Goal: Task Accomplishment & Management: Complete application form

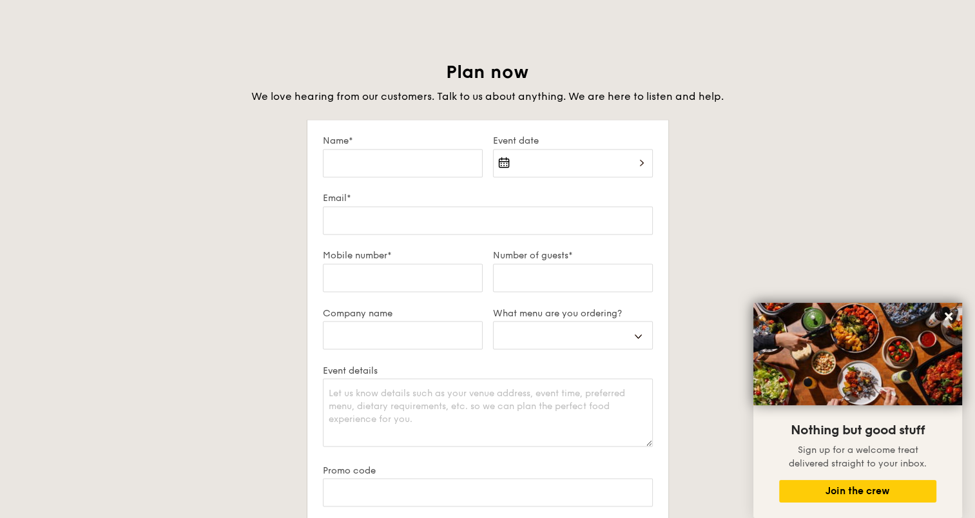
scroll to position [2153, 0]
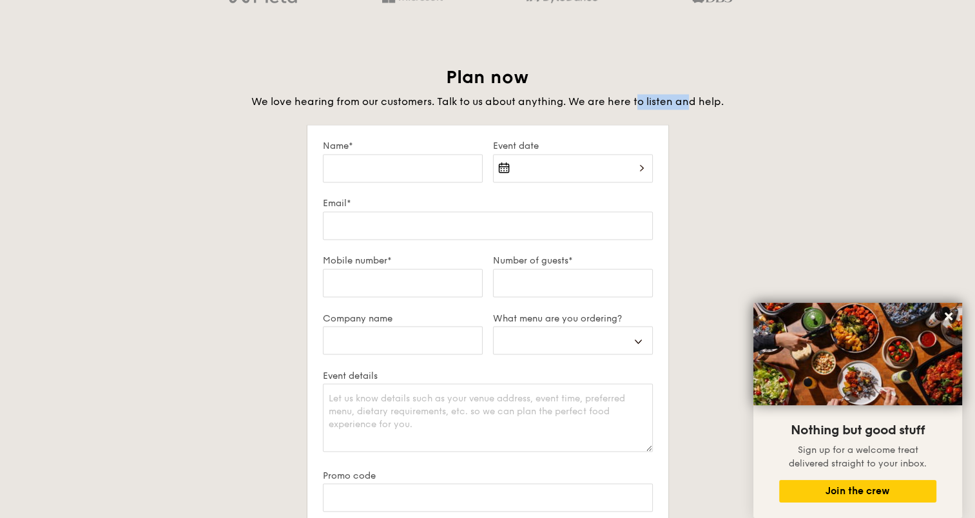
drag, startPoint x: 652, startPoint y: 103, endPoint x: 688, endPoint y: 105, distance: 35.5
click at [688, 105] on span "We love hearing from our customers. Talk to us about anything. We are here to l…" at bounding box center [487, 101] width 473 height 12
click at [573, 171] on div "2025 Sep [DATE] Tue Wed Thu Fri Sat Sun 1 2 3 4 5 6 7 8 9 10 11 12 13 14 15 16 …" at bounding box center [573, 176] width 160 height 44
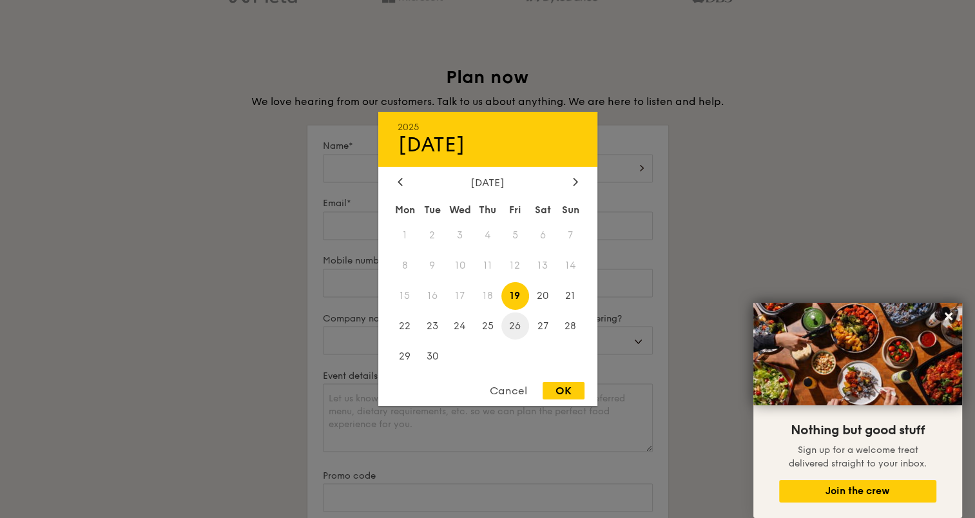
click at [522, 333] on span "26" at bounding box center [516, 326] width 28 height 28
click at [712, 232] on div at bounding box center [487, 259] width 975 height 518
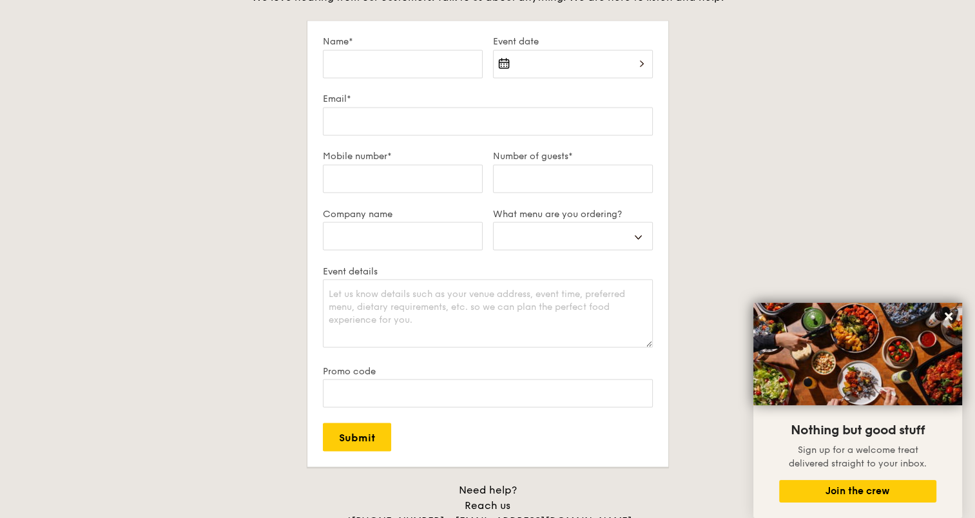
scroll to position [1960, 0]
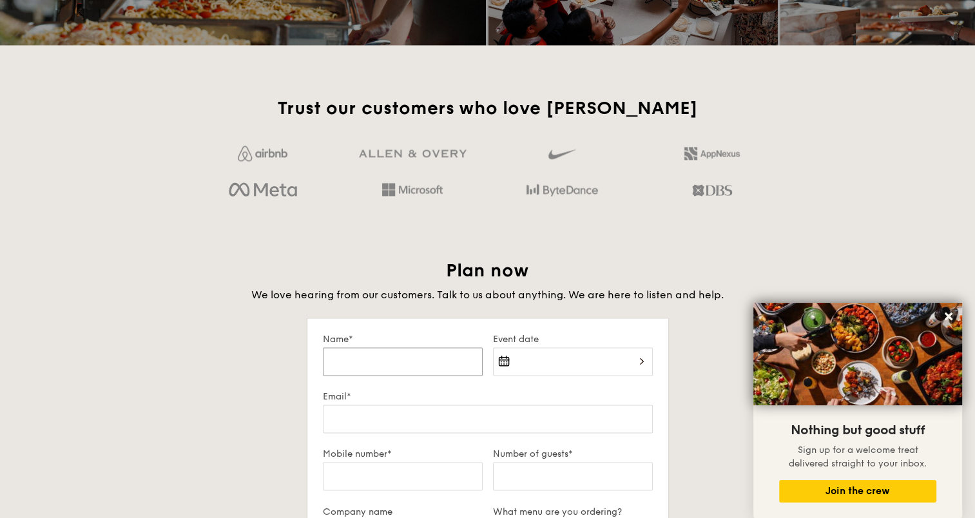
click at [383, 374] on input "Name*" at bounding box center [403, 361] width 160 height 28
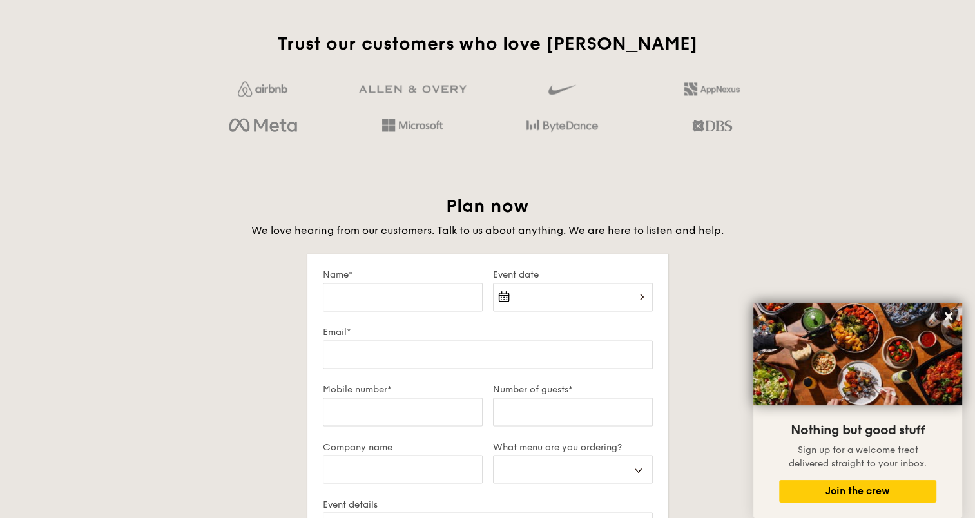
click at [155, 344] on div "Plan now We love hearing from our customers. Talk to us about anything. We are …" at bounding box center [488, 494] width 722 height 598
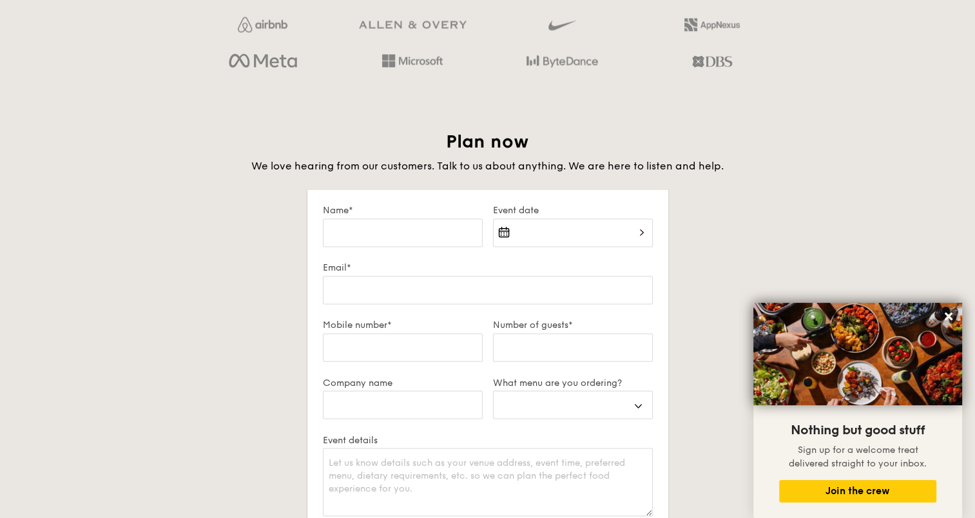
scroll to position [2153, 0]
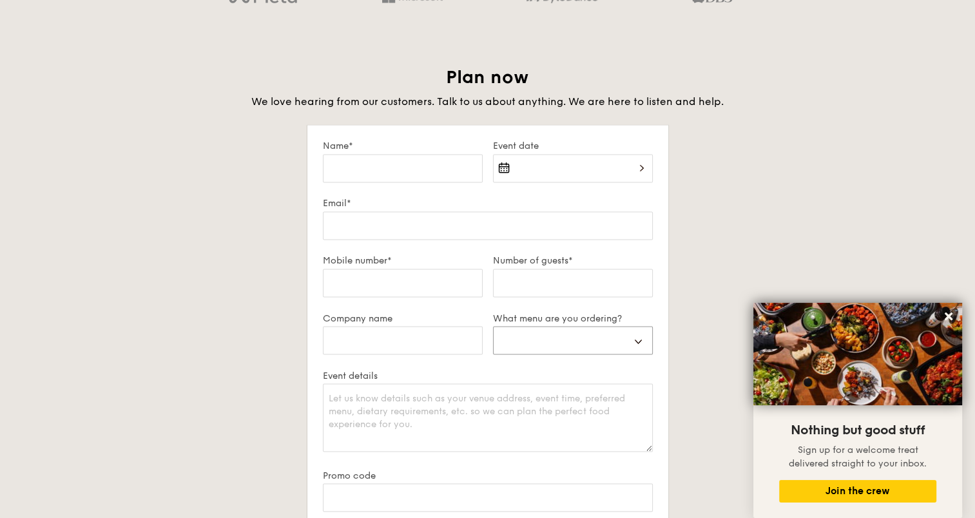
click at [616, 328] on select "Buffet Mini Buffet High Tea Canapés Meal Boxes Wedding" at bounding box center [573, 340] width 160 height 28
select select "buffet"
click at [493, 326] on select "Buffet Mini Buffet High Tea Canapés Meal Boxes Wedding" at bounding box center [573, 340] width 160 height 28
click at [402, 327] on input "Company name" at bounding box center [403, 340] width 160 height 28
click at [259, 379] on div "Plan now We love hearing from our customers. Talk to us about anything. We are …" at bounding box center [488, 365] width 722 height 598
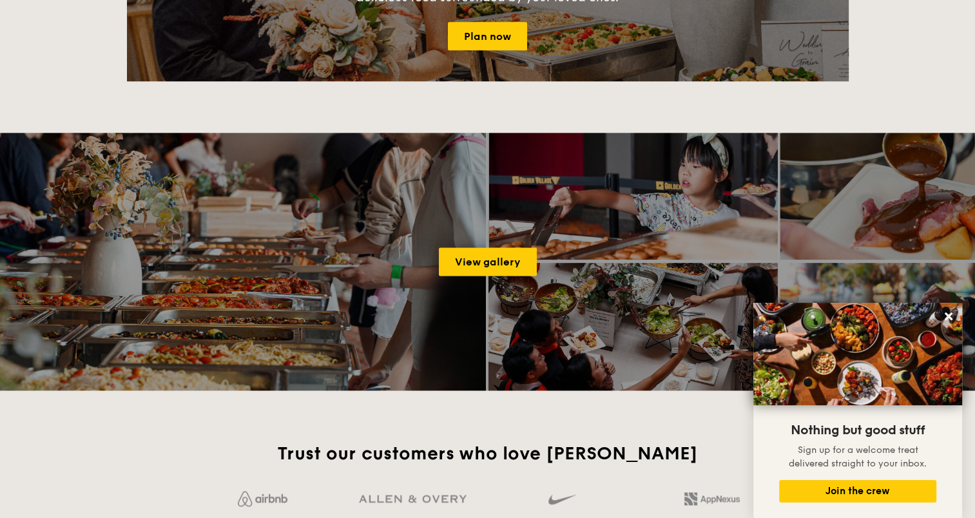
scroll to position [1444, 0]
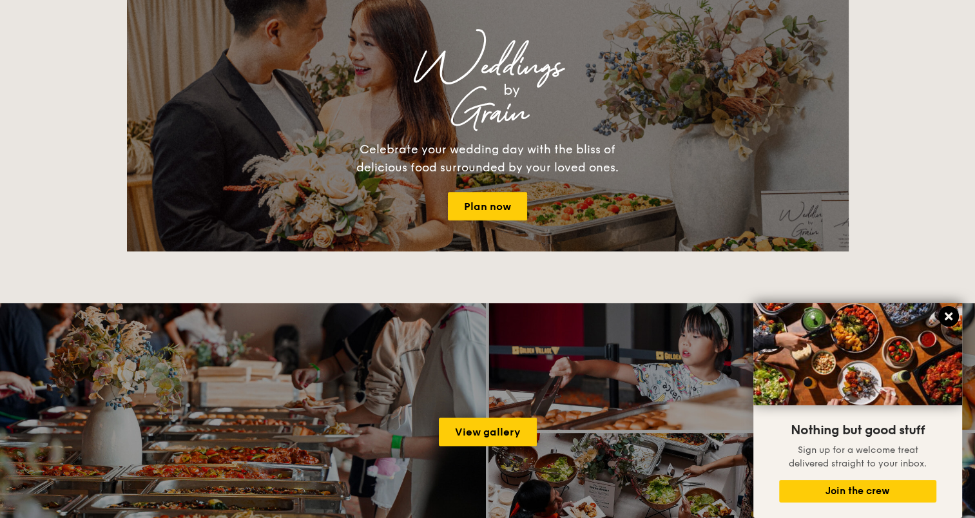
click at [946, 316] on icon at bounding box center [949, 317] width 12 height 12
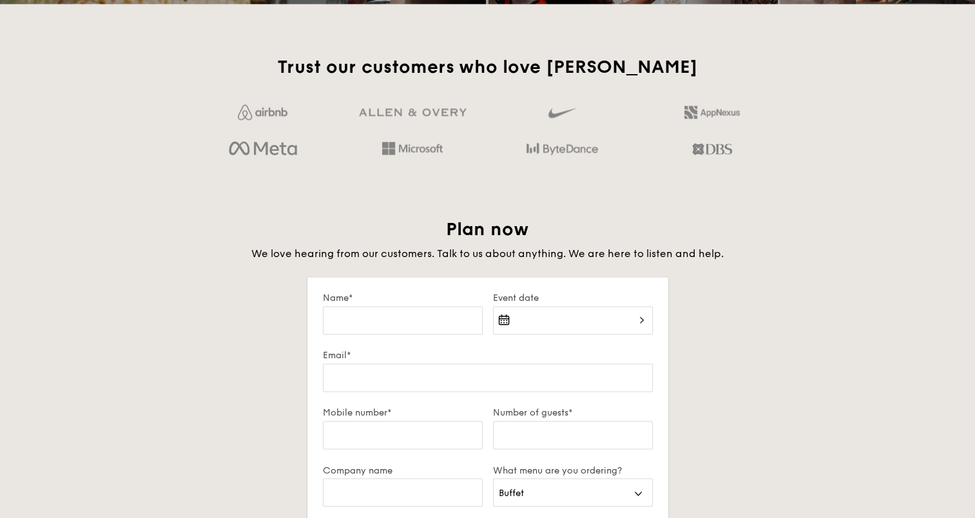
scroll to position [2024, 0]
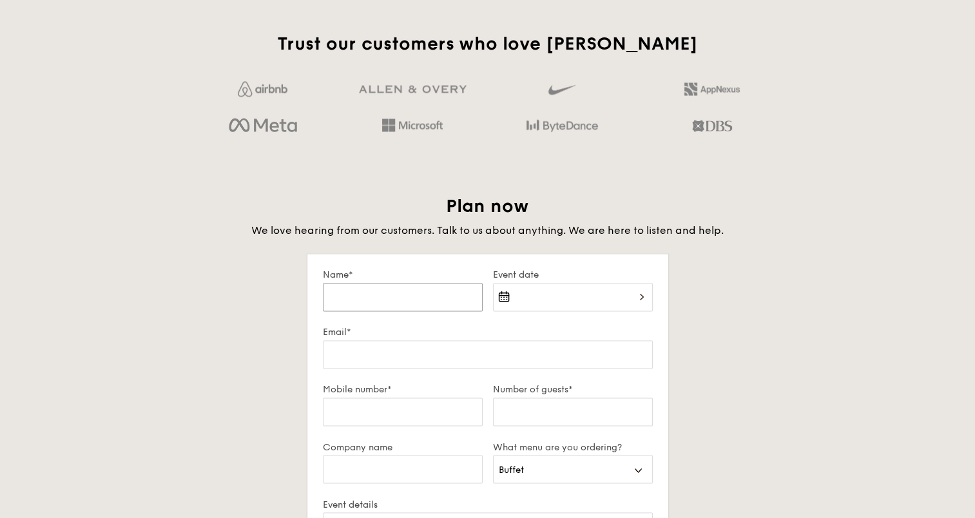
click at [403, 291] on input "Name*" at bounding box center [403, 297] width 160 height 28
click at [598, 285] on div at bounding box center [573, 305] width 160 height 44
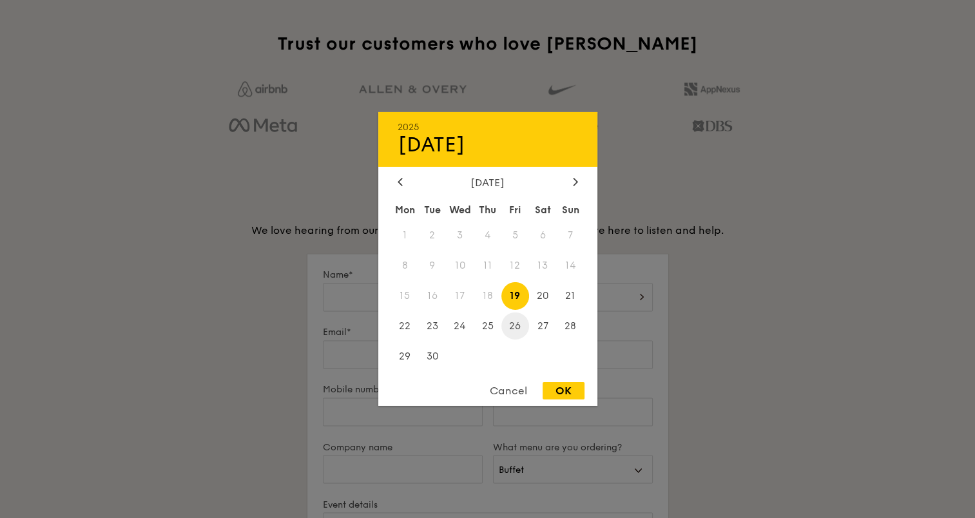
click at [518, 326] on span "26" at bounding box center [516, 326] width 28 height 28
click at [561, 392] on div "OK" at bounding box center [564, 390] width 42 height 17
type input "[DATE]"
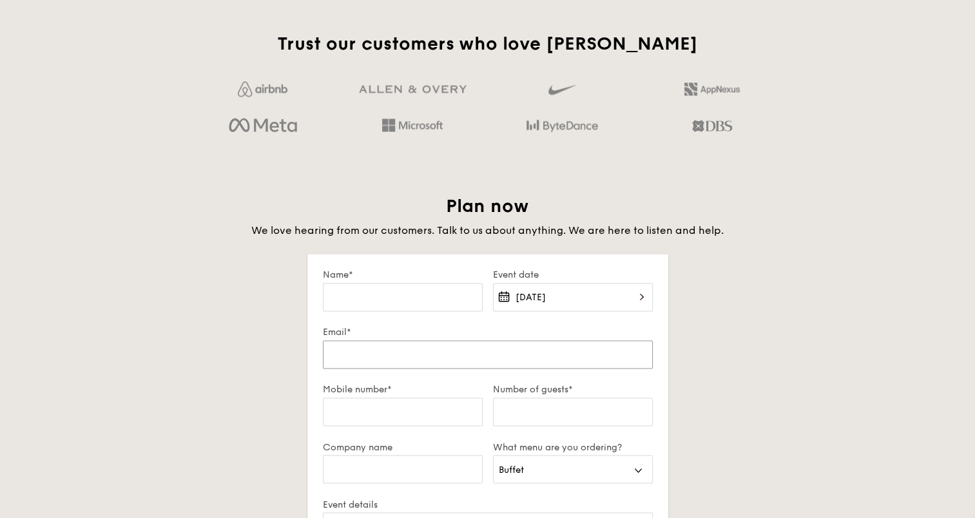
click at [407, 351] on input "Email*" at bounding box center [488, 354] width 330 height 28
type input "[EMAIL_ADDRESS][PERSON_NAME][DOMAIN_NAME]"
type input "[PERSON_NAME]"
type input "93837543"
type input "Lonza"
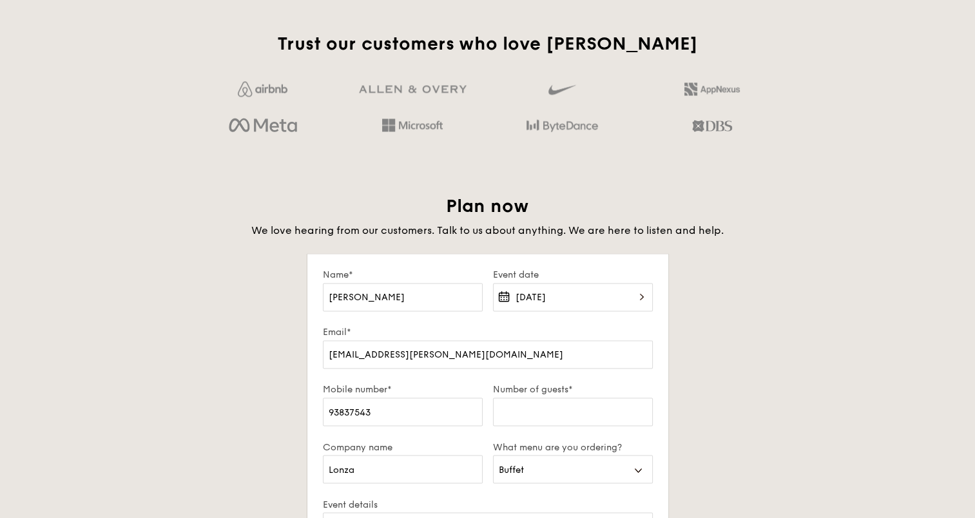
click at [781, 352] on div "Plan now We love hearing from our customers. Talk to us about anything. We are …" at bounding box center [488, 494] width 722 height 598
click at [563, 418] on input "Number of guests*" at bounding box center [573, 412] width 160 height 28
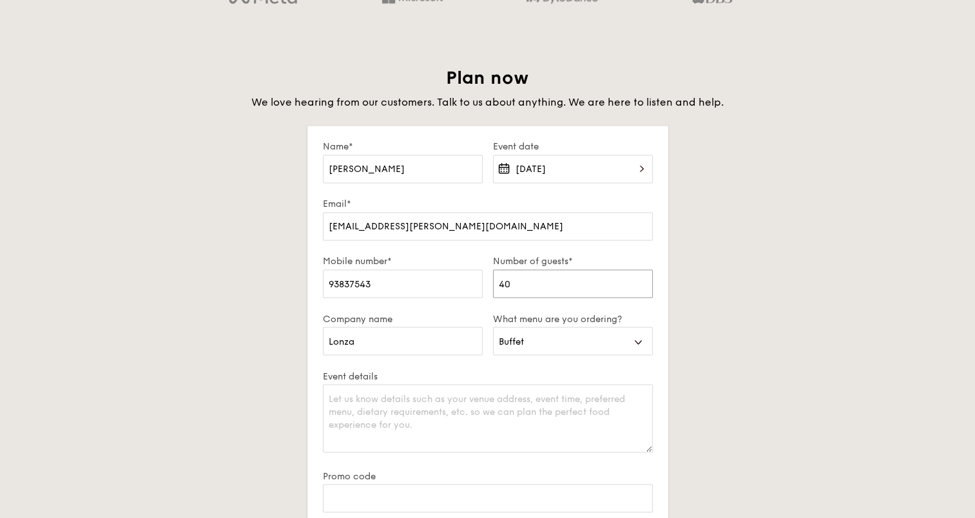
scroll to position [2153, 0]
type input "40"
click at [476, 402] on textarea "Event details" at bounding box center [488, 418] width 330 height 68
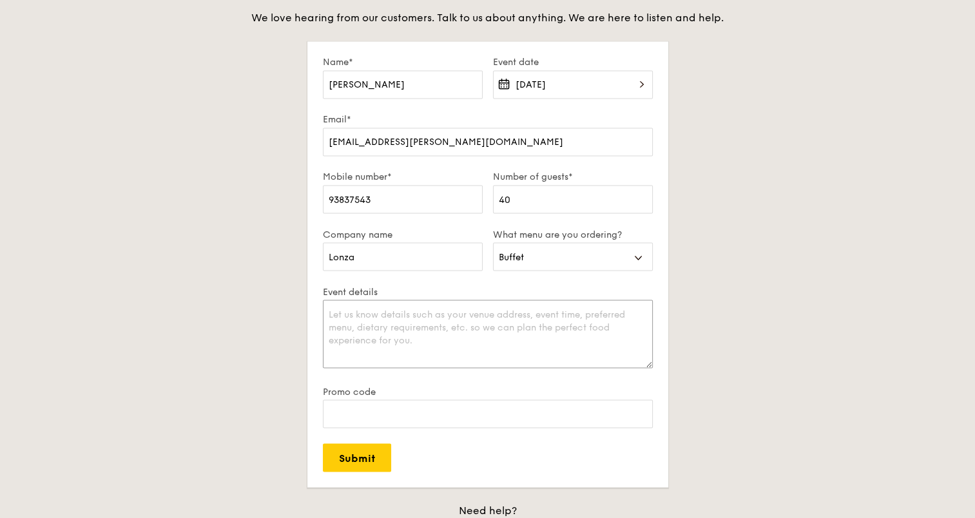
scroll to position [2238, 0]
type textarea "V"
click at [566, 345] on textarea "Event details" at bounding box center [488, 333] width 330 height 68
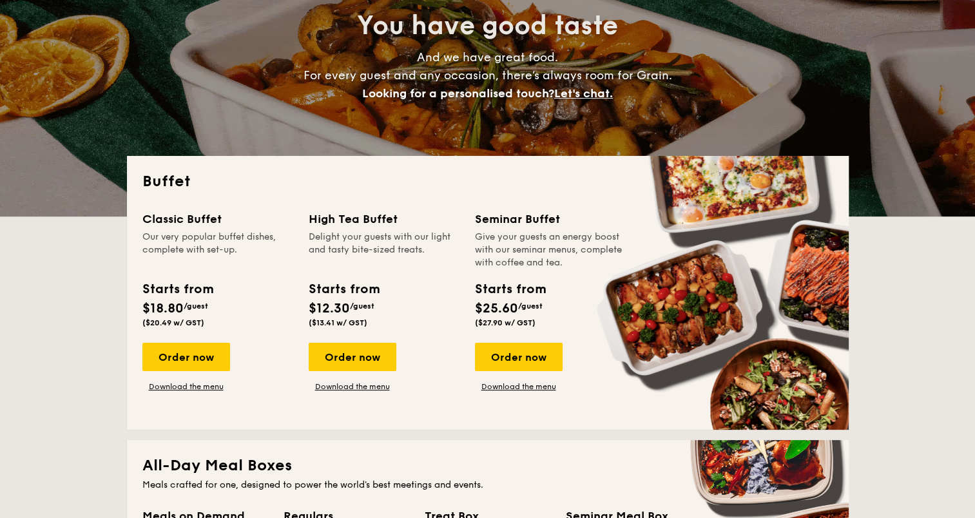
scroll to position [0, 0]
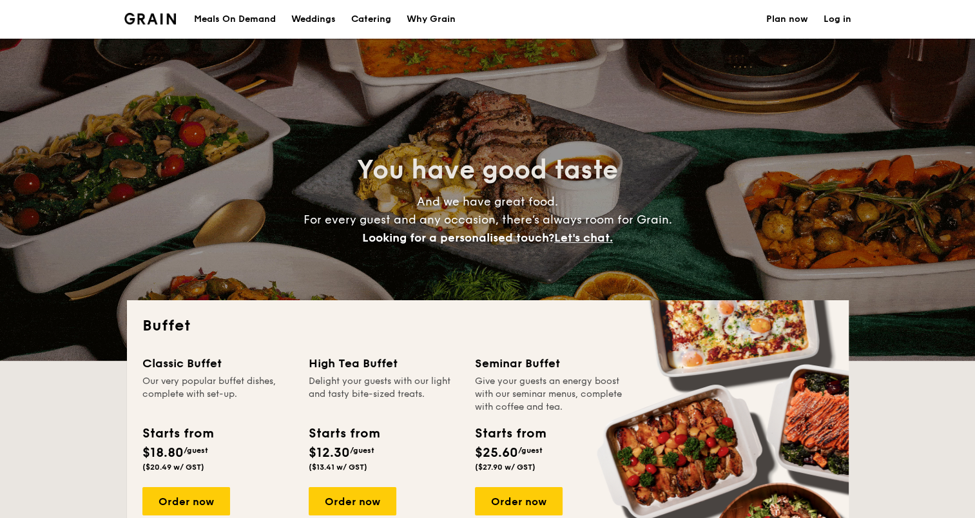
type textarea "Venue"
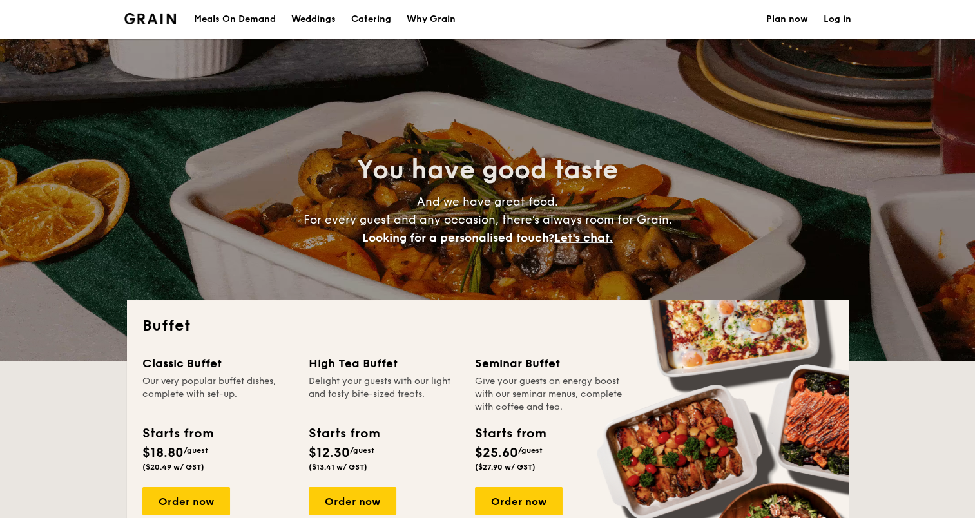
click at [788, 19] on link "Plan now" at bounding box center [787, 19] width 42 height 39
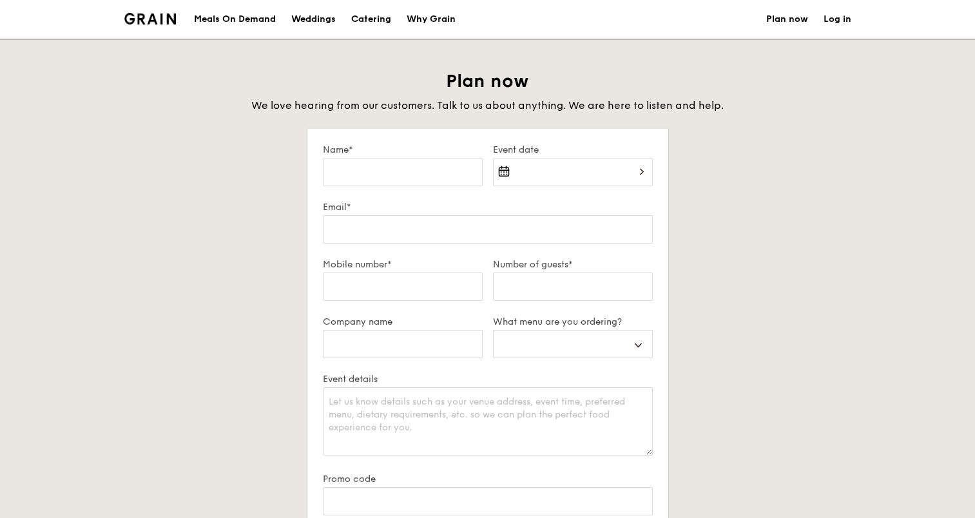
select select
drag, startPoint x: 0, startPoint y: 0, endPoint x: 424, endPoint y: 180, distance: 460.1
click at [424, 180] on input "Name*" at bounding box center [403, 172] width 160 height 28
type input "[PERSON_NAME]"
type input "[EMAIL_ADDRESS][PERSON_NAME][DOMAIN_NAME]"
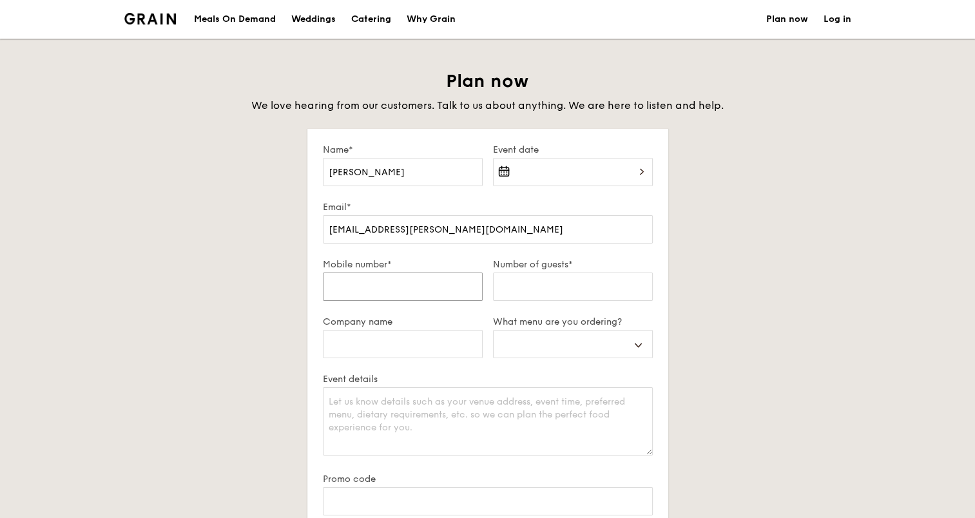
type input "93837543"
type input "40"
type input "Lonza"
select select
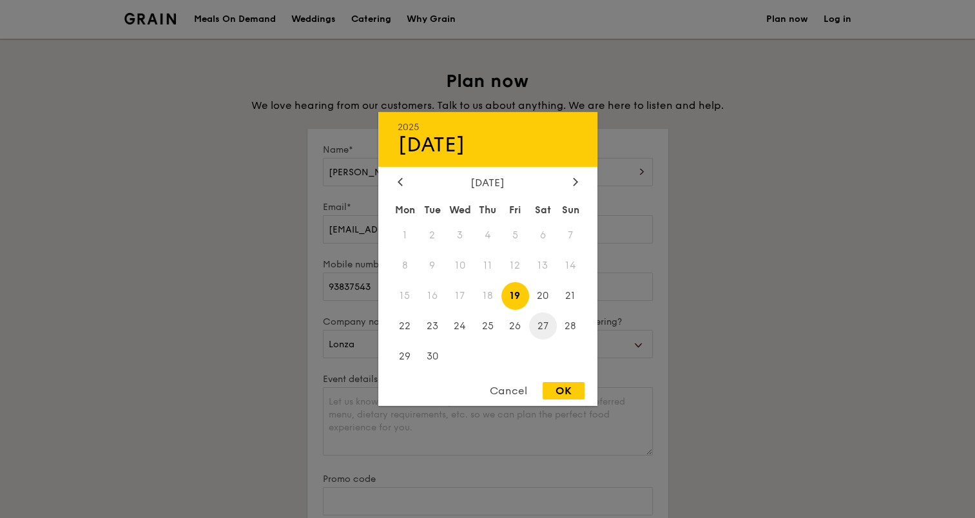
click at [540, 329] on span "27" at bounding box center [543, 326] width 28 height 28
click at [518, 327] on span "26" at bounding box center [516, 326] width 28 height 28
click at [560, 391] on div "OK" at bounding box center [564, 390] width 42 height 17
type input "[DATE]"
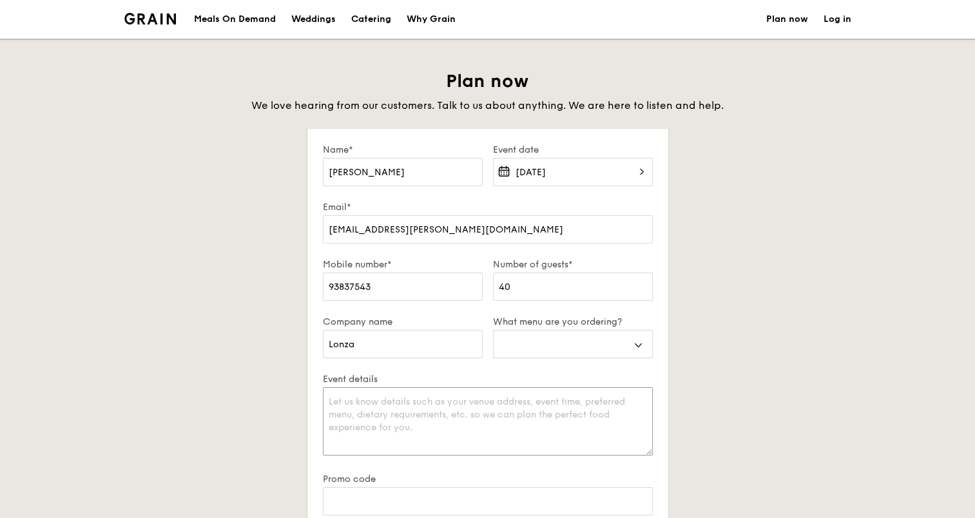
click at [503, 413] on textarea "Event details" at bounding box center [488, 421] width 330 height 68
click at [561, 347] on select "Buffet Mini Buffet High Tea Canapés Meal Boxes Wedding" at bounding box center [573, 344] width 160 height 28
select select "buffet"
click at [493, 330] on select "Buffet Mini Buffet High Tea Canapés Meal Boxes Wedding" at bounding box center [573, 344] width 160 height 28
click at [508, 387] on textarea "Event details" at bounding box center [488, 421] width 330 height 68
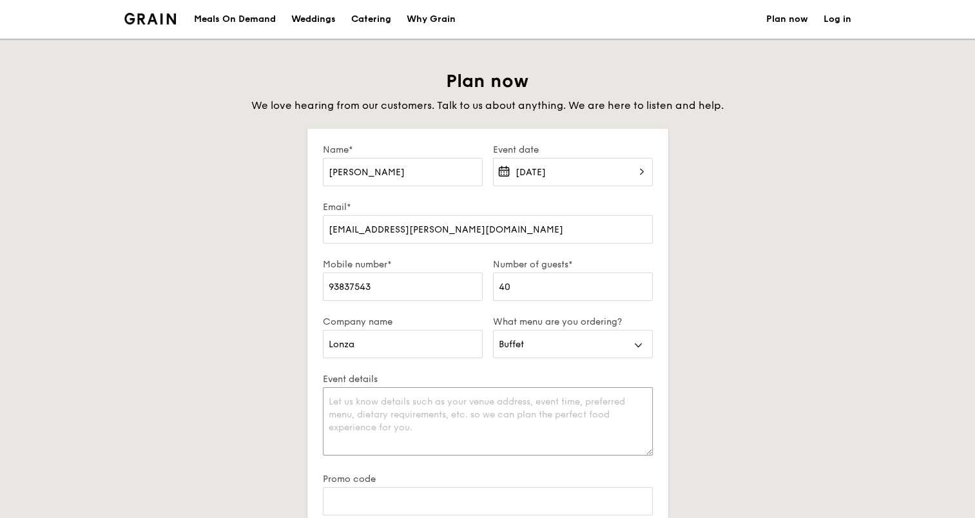
paste textarea "2 Bukit Batok West Ave 7 Singapore 659003"
click at [329, 400] on textarea "2 Bukit Batok West Ave 7 Singapore 659003" at bounding box center [488, 421] width 330 height 68
click at [632, 400] on textarea "Venue Address, Home team NS Bukit Batok, 2 Bukit Batok West Ave 7 Singapore 659…" at bounding box center [488, 421] width 330 height 68
click at [552, 421] on textarea "Venue Address, Home team NS Bukit Batok, 2 Bukit Batok West Ave 7, Singapore 65…" at bounding box center [488, 421] width 330 height 68
click at [395, 404] on textarea "Venue Address, Home team NS Bukit Batok, 2 Bukit Batok West Ave 7, Singapore 65…" at bounding box center [488, 421] width 330 height 68
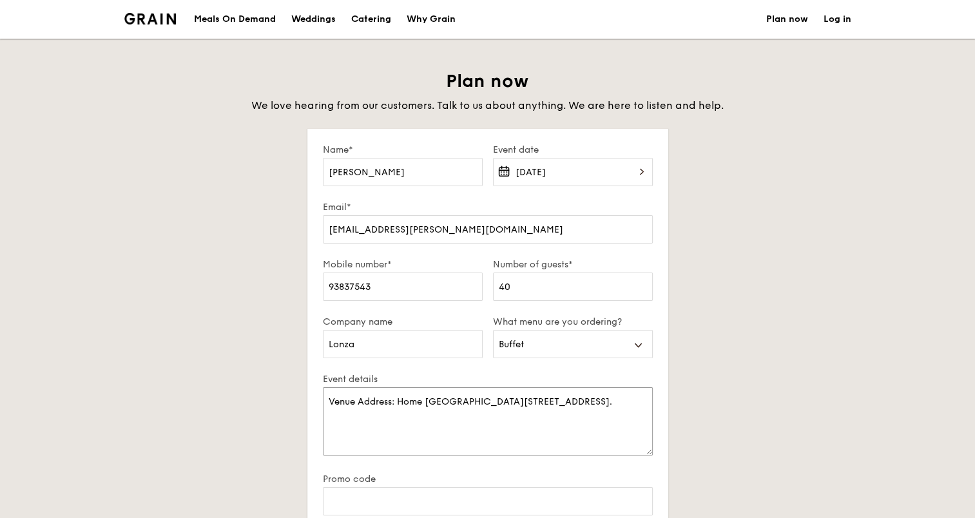
click at [464, 417] on textarea "Venue Address: Home team NS Bukit Batok, 2 Bukit Batok West Ave 7, Singapore 65…" at bounding box center [488, 421] width 330 height 68
drag, startPoint x: 327, startPoint y: 429, endPoint x: 369, endPoint y: 433, distance: 42.1
click at [369, 433] on textarea "Venue Address: Home team NS Bukit Batok, 2 Bukit Batok West Ave 7, Singapore 65…" at bounding box center [488, 421] width 330 height 68
click at [632, 415] on textarea "Venue Address: Home team NS Bukit Batok, 2 Bukit Batok West Ave 7, Singapore 65…" at bounding box center [488, 421] width 330 height 68
drag, startPoint x: 384, startPoint y: 427, endPoint x: 425, endPoint y: 430, distance: 41.4
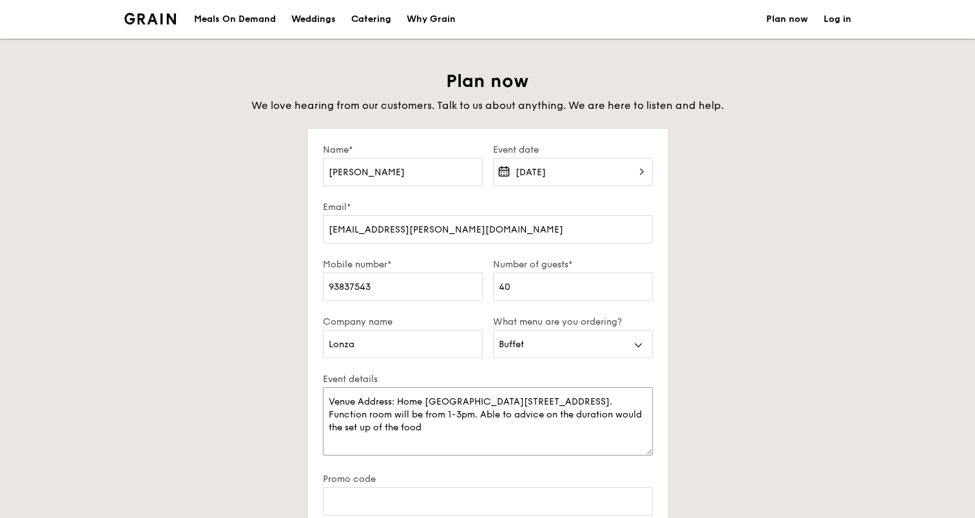
click at [425, 430] on textarea "Venue Address: Home team NS Bukit Batok, 2 Bukit Batok West Ave 7, Singapore 65…" at bounding box center [488, 421] width 330 height 68
click at [502, 425] on textarea "Venue Address: Home team NS Bukit Batok, 2 Bukit Batok West Ave 7, Singapore 65…" at bounding box center [488, 421] width 330 height 68
click at [420, 427] on textarea "Venue Address: Home team NS Bukit Batok, 2 Bukit Batok West Ave 7, Singapore 65…" at bounding box center [488, 421] width 330 height 68
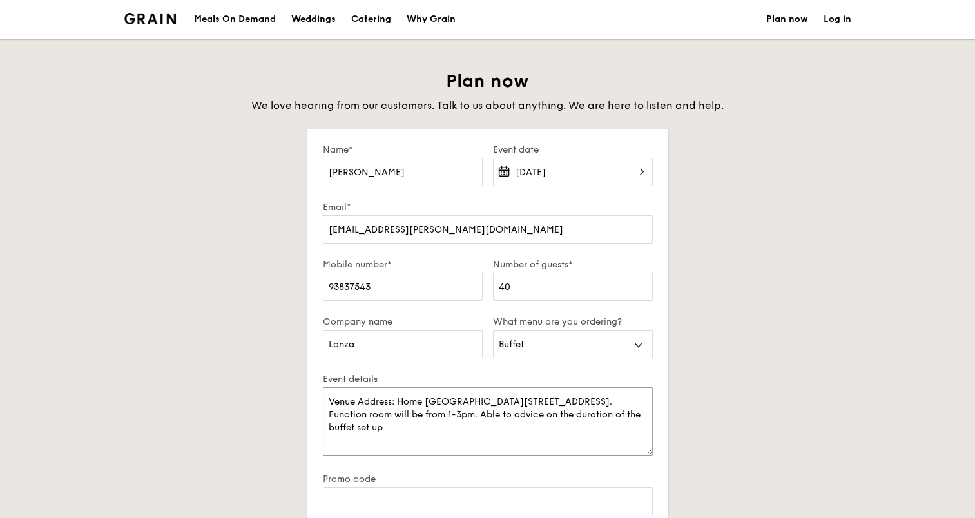
click at [503, 428] on textarea "Venue Address: Home team NS Bukit Batok, 2 Bukit Batok West Ave 7, Singapore 65…" at bounding box center [488, 421] width 330 height 68
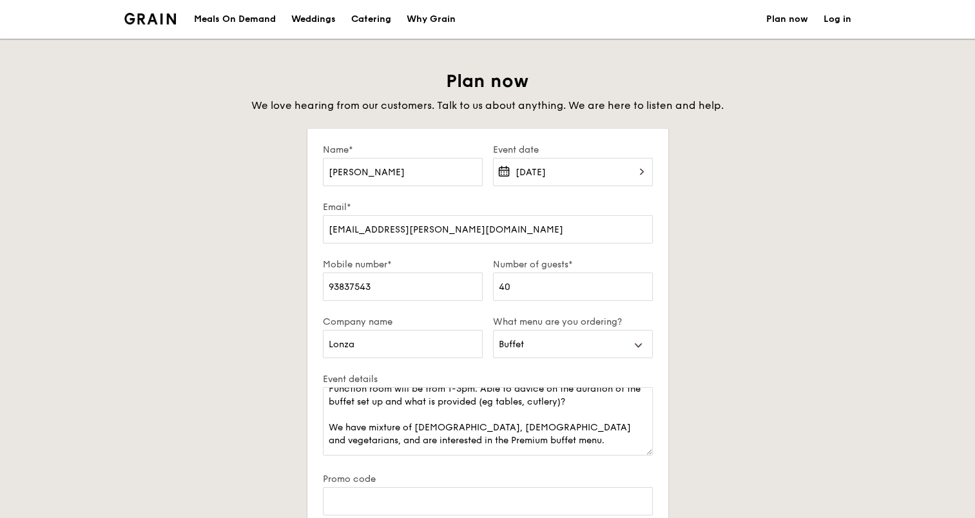
drag, startPoint x: 248, startPoint y: 21, endPoint x: 385, endPoint y: 15, distance: 137.4
click at [512, 446] on textarea "Venue Address: Home team NS Bukit Batok, 2 Bukit Batok West Ave 7, Singapore 65…" at bounding box center [488, 421] width 330 height 68
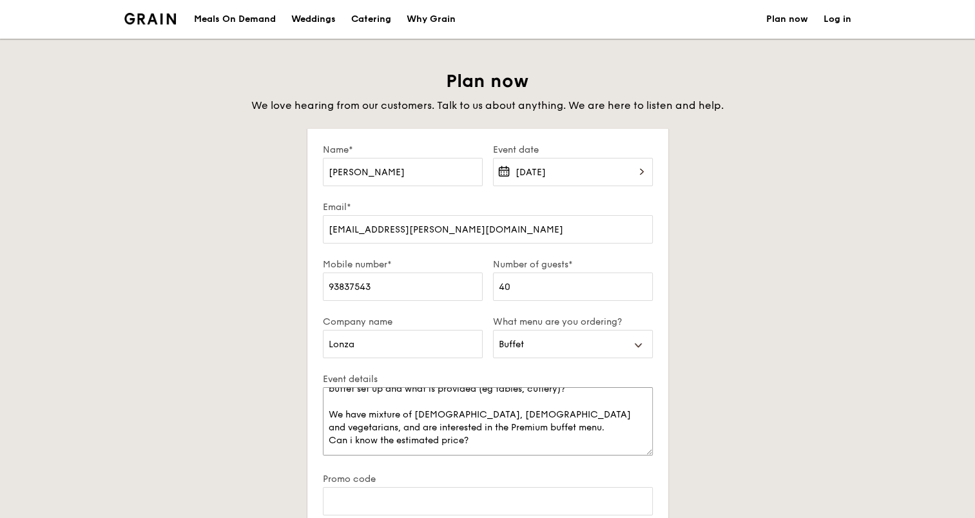
click at [337, 443] on textarea "Venue Address: Home team NS Bukit Batok, 2 Bukit Batok West Ave 7, Singapore 65…" at bounding box center [488, 421] width 330 height 68
click at [522, 435] on textarea "Venue Address: Home team NS Bukit Batok, 2 Bukit Batok West Ave 7, Singapore 65…" at bounding box center [488, 421] width 330 height 68
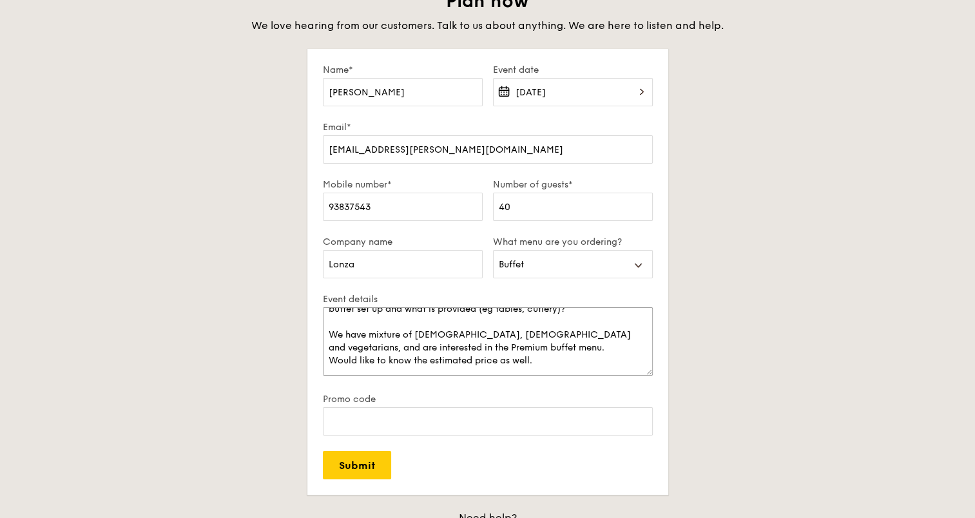
scroll to position [119, 0]
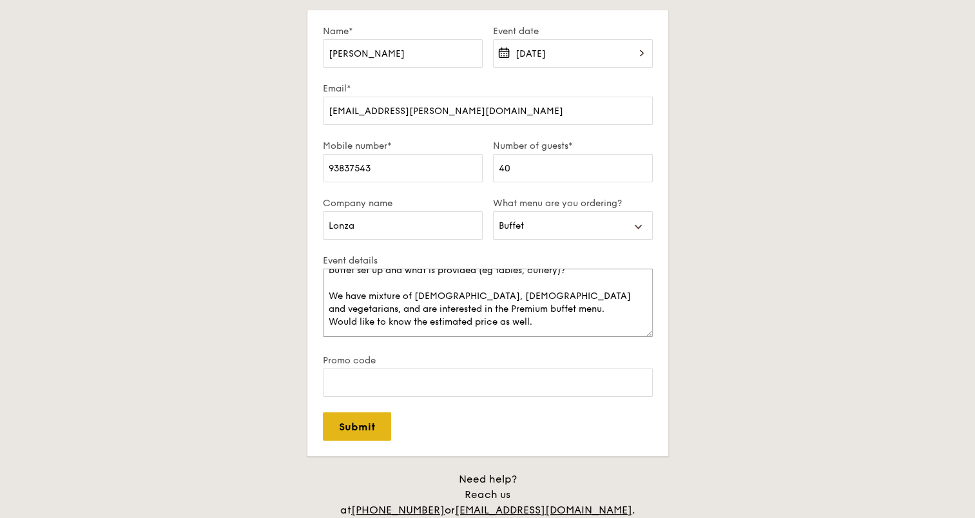
type textarea "Venue Address: Home team NS Bukit Batok, 2 Bukit Batok West Ave 7, Singapore 65…"
click at [353, 425] on input "Submit" at bounding box center [357, 427] width 68 height 28
select select
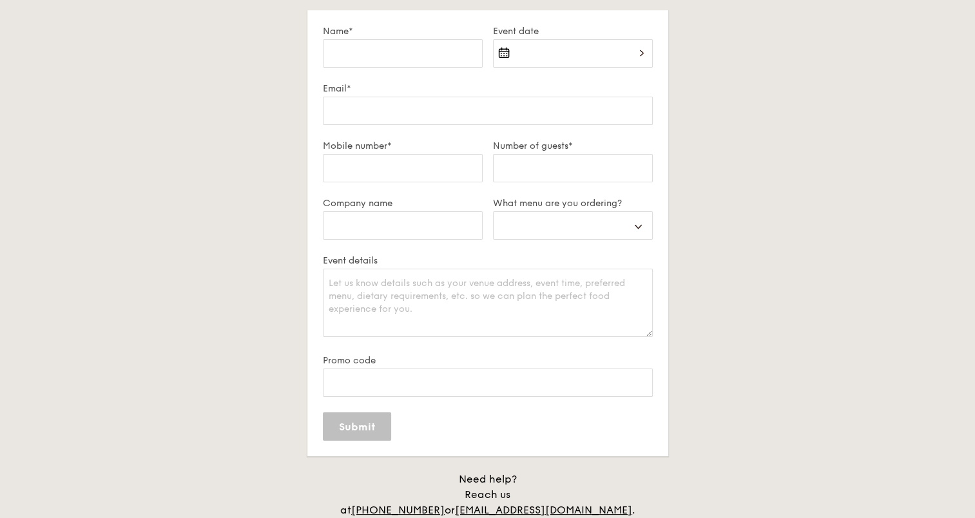
scroll to position [0, 0]
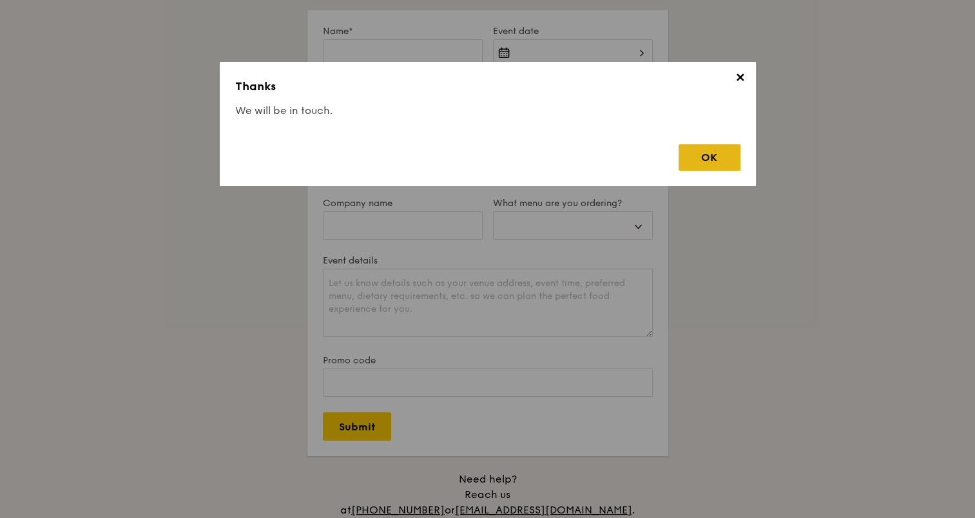
click at [716, 147] on div "OK" at bounding box center [710, 157] width 62 height 26
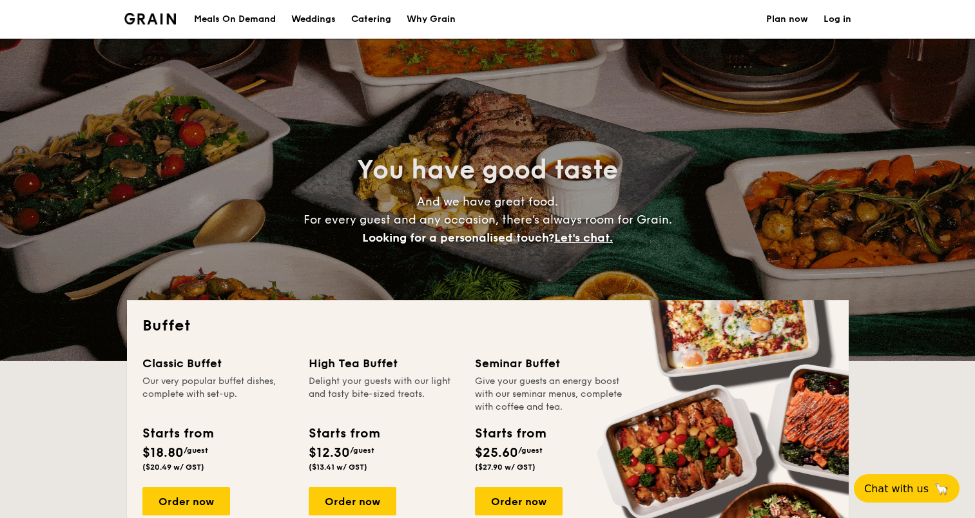
select select
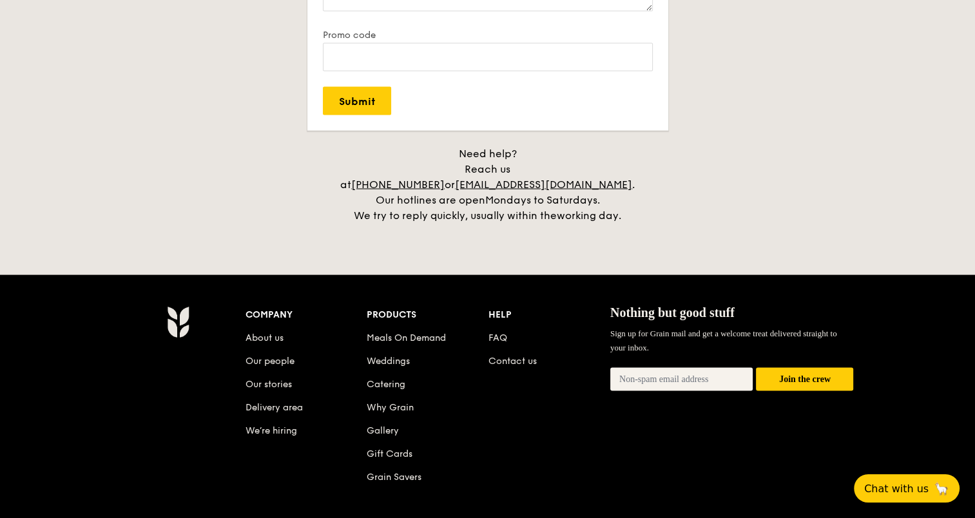
scroll to position [2597, 0]
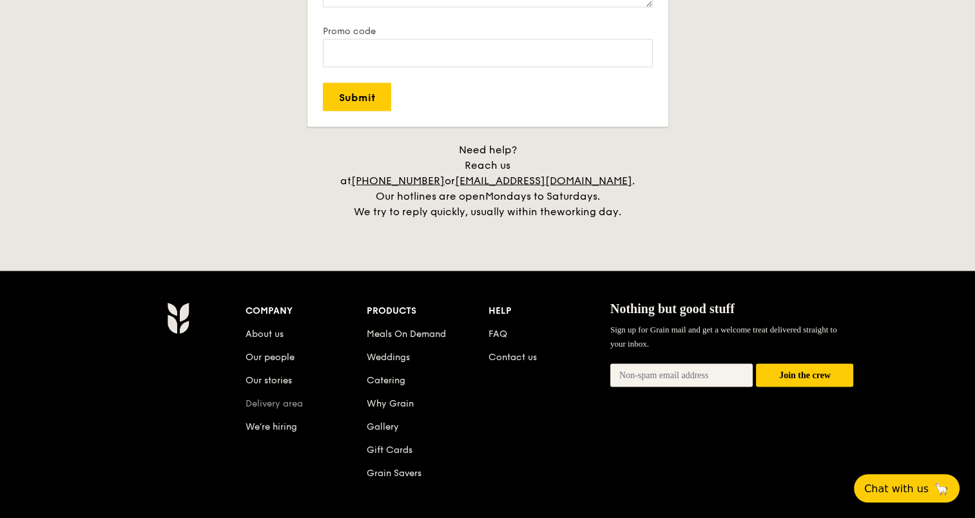
click at [301, 398] on link "Delivery area" at bounding box center [274, 403] width 57 height 11
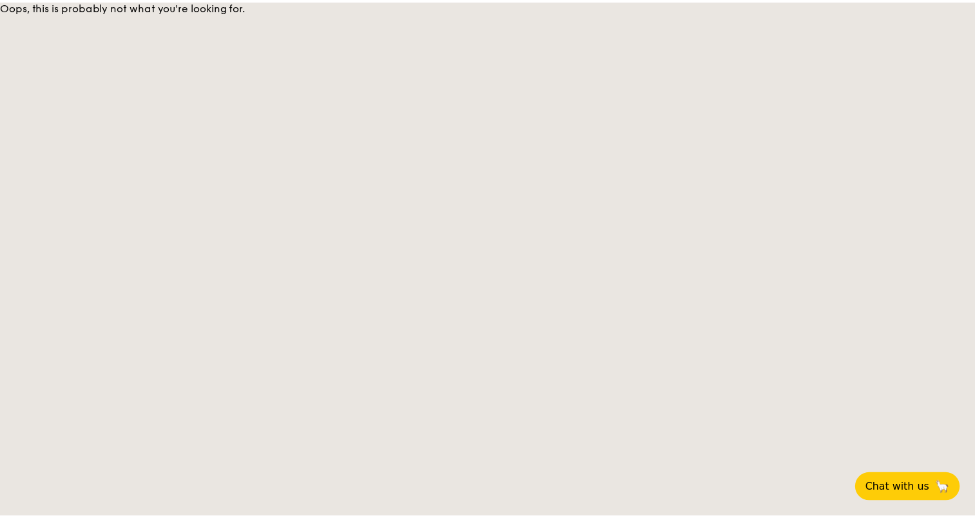
scroll to position [2715, 0]
select select
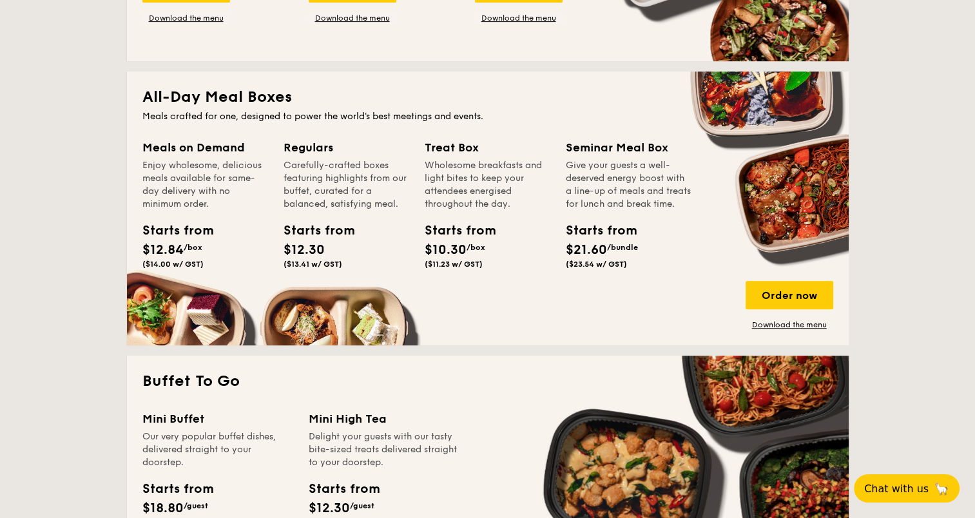
scroll to position [258, 0]
